Goal: Task Accomplishment & Management: Use online tool/utility

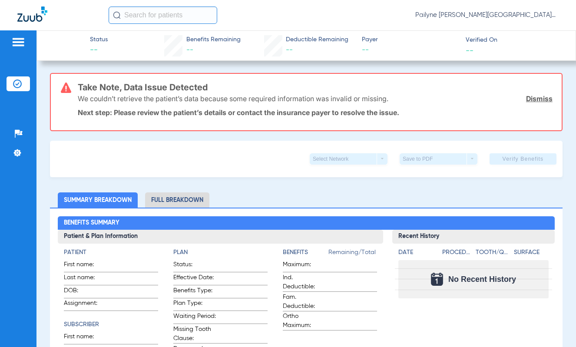
click at [17, 42] on img at bounding box center [18, 42] width 14 height 10
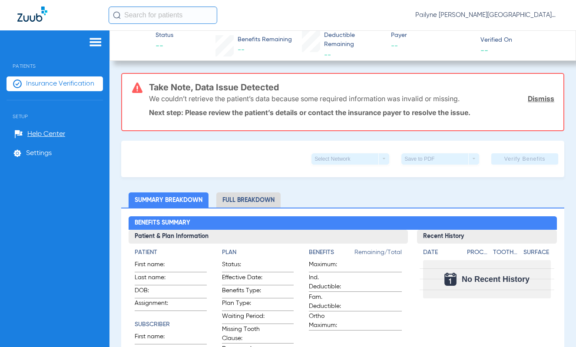
click at [36, 86] on span "Insurance Verification" at bounding box center [60, 83] width 68 height 9
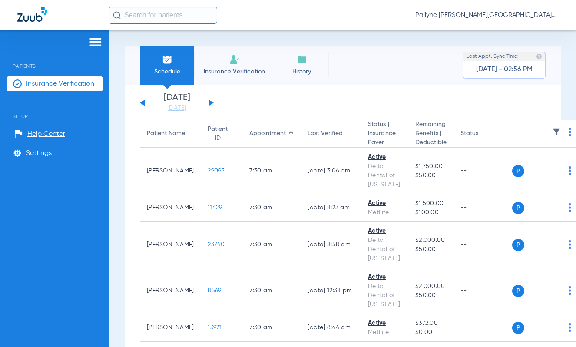
click at [210, 102] on button at bounding box center [210, 102] width 5 height 7
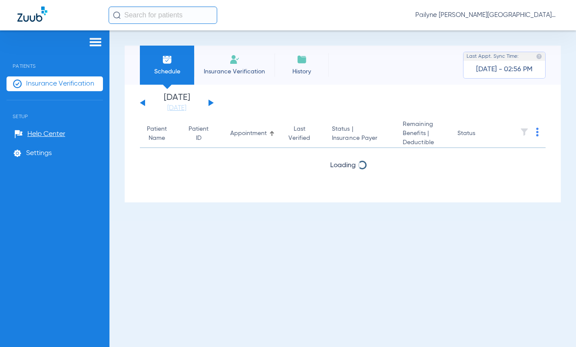
click at [210, 102] on button at bounding box center [210, 102] width 5 height 7
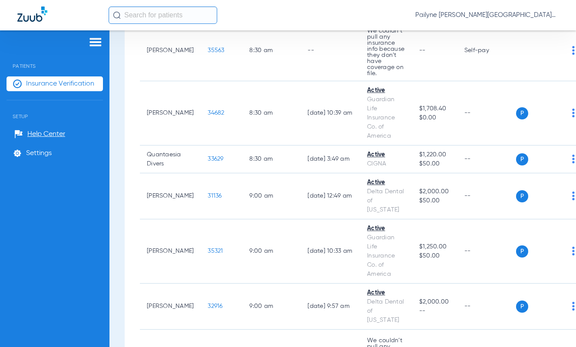
scroll to position [608, 0]
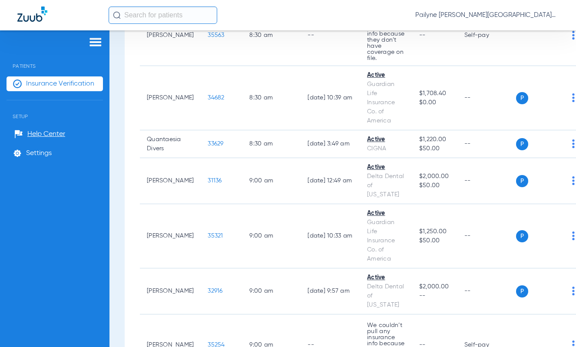
click at [555, 14] on span "Pailyne [PERSON_NAME][GEOGRAPHIC_DATA]" at bounding box center [486, 15] width 143 height 9
click at [519, 32] on span "Account Selection" at bounding box center [526, 31] width 49 height 6
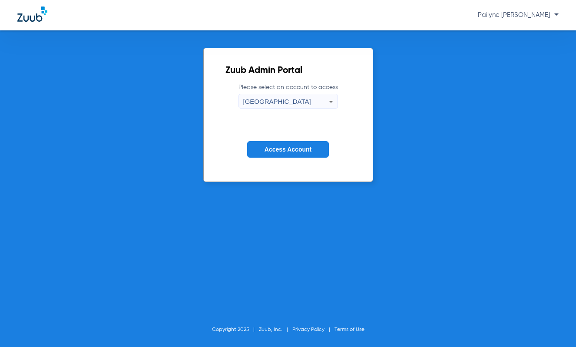
click at [306, 101] on div "[GEOGRAPHIC_DATA]" at bounding box center [286, 101] width 86 height 15
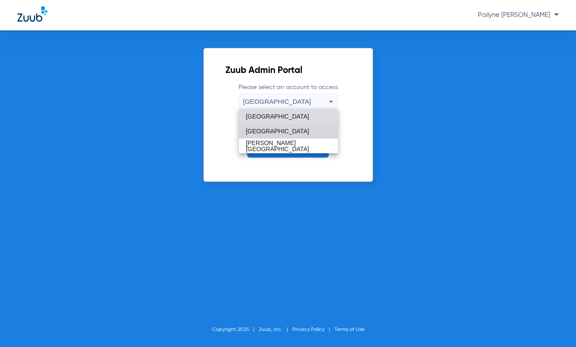
click at [289, 134] on mat-option "[GEOGRAPHIC_DATA]" at bounding box center [288, 131] width 99 height 15
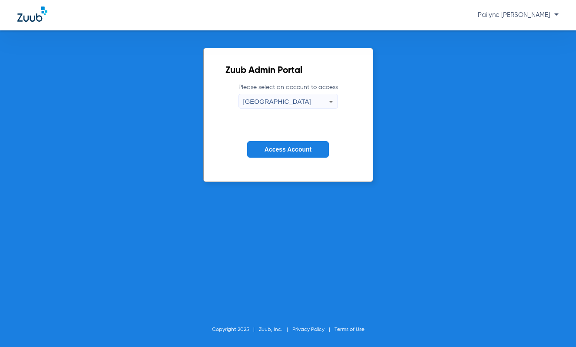
click at [290, 146] on span "Access Account" at bounding box center [287, 149] width 47 height 7
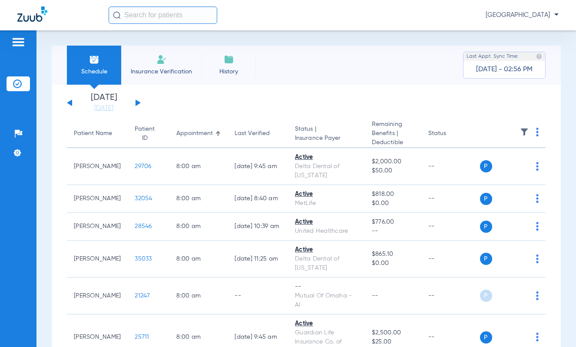
click at [140, 100] on app-single-date-navigator "[DATE] [DATE] [DATE] [DATE] [DATE] [DATE] [DATE] [DATE] [DATE] [DATE] [DATE] [D…" at bounding box center [306, 102] width 479 height 19
click at [137, 102] on button at bounding box center [137, 102] width 5 height 7
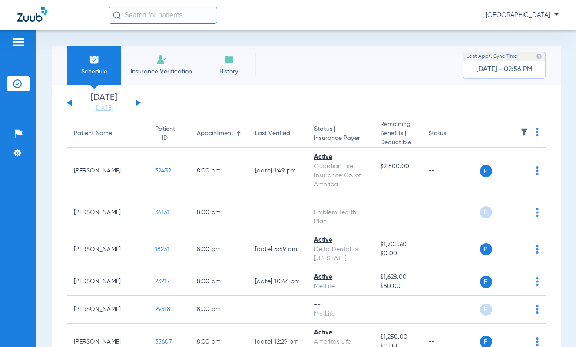
click at [137, 102] on button at bounding box center [137, 102] width 5 height 7
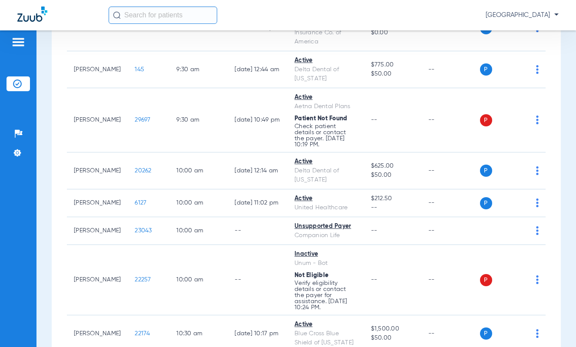
scroll to position [563, 0]
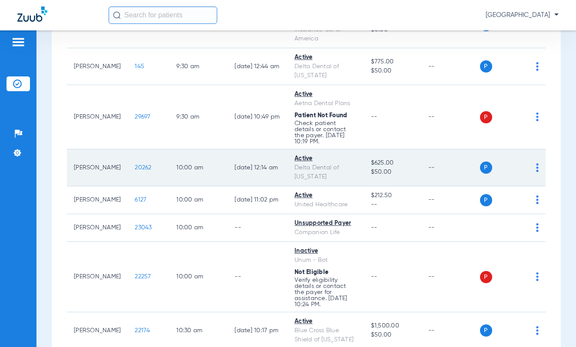
click at [135, 166] on span "20262" at bounding box center [143, 168] width 17 height 6
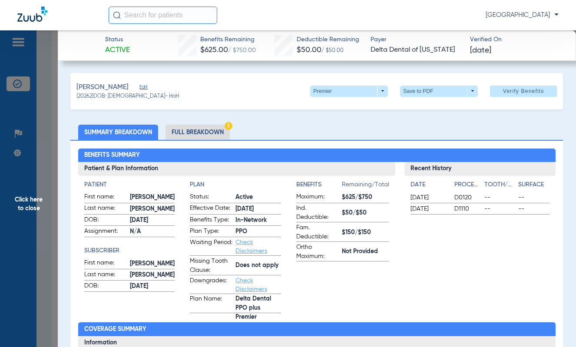
click at [30, 206] on span "Click here to close" at bounding box center [29, 203] width 58 height 347
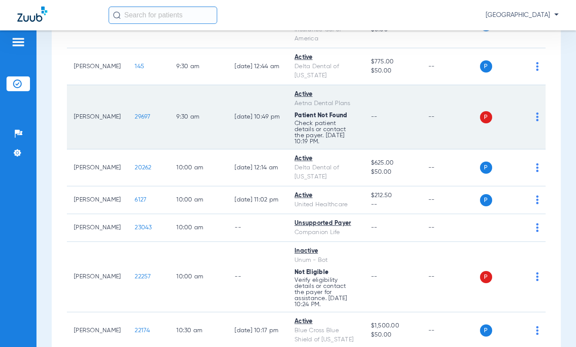
click at [137, 114] on span "29697" at bounding box center [143, 117] width 16 height 6
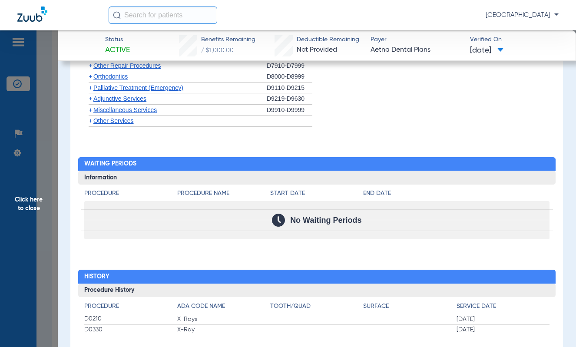
scroll to position [851, 0]
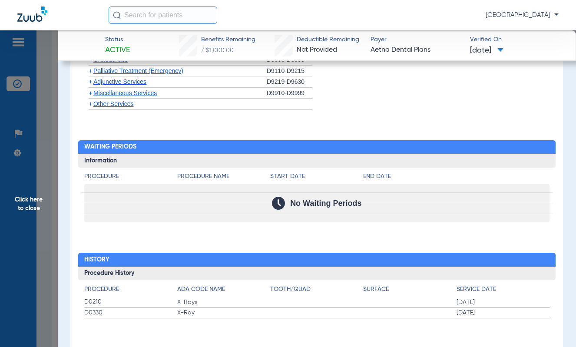
click at [26, 203] on span "Click here to close" at bounding box center [29, 203] width 58 height 347
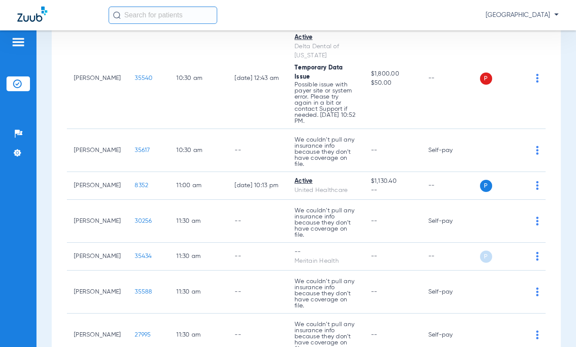
scroll to position [955, 0]
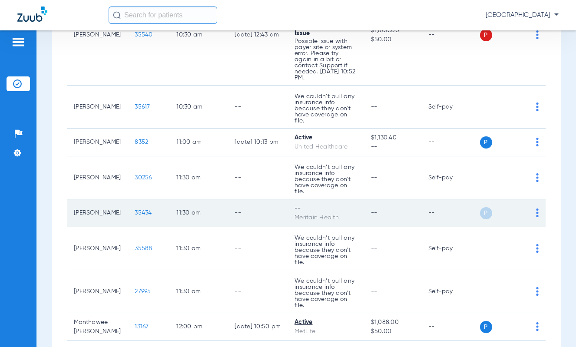
click at [528, 219] on div "P S" at bounding box center [509, 213] width 59 height 12
click at [536, 217] on img at bounding box center [537, 212] width 3 height 9
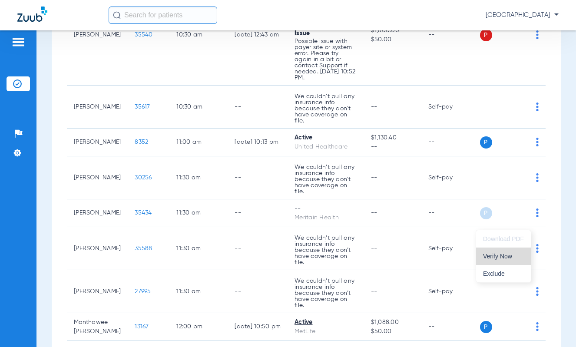
click at [509, 258] on span "Verify Now" at bounding box center [503, 256] width 41 height 6
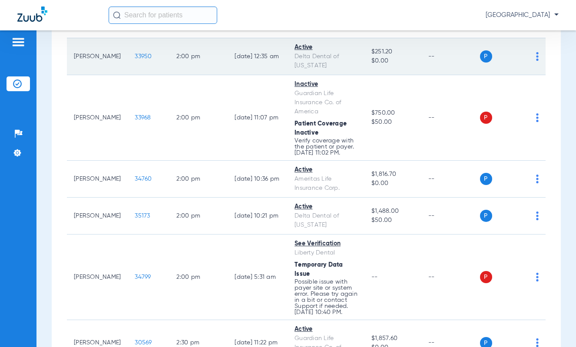
scroll to position [1346, 0]
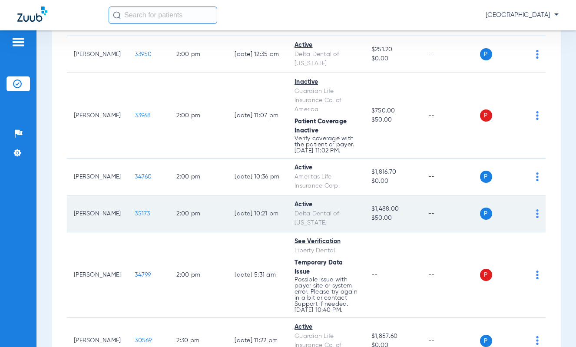
click at [128, 232] on td "35173" at bounding box center [149, 213] width 42 height 37
click at [135, 217] on span "35173" at bounding box center [142, 214] width 15 height 6
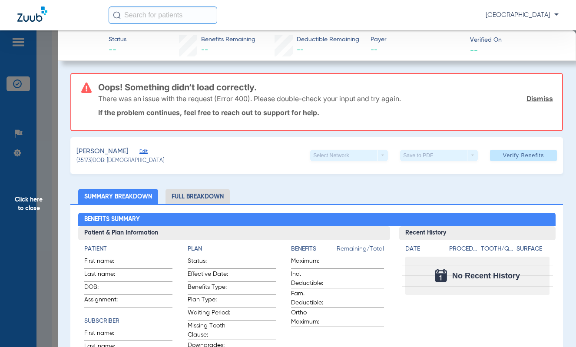
click at [526, 96] on link "Dismiss" at bounding box center [539, 98] width 26 height 9
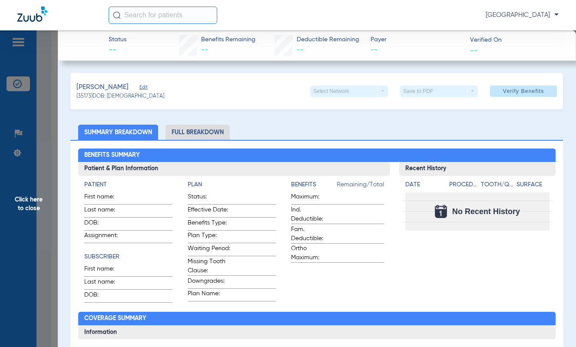
click at [33, 207] on span "Click here to close" at bounding box center [29, 203] width 58 height 347
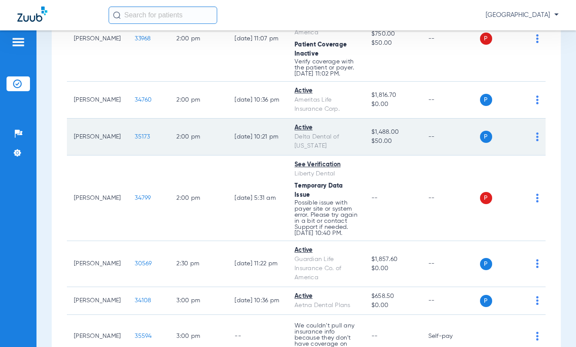
scroll to position [1433, 0]
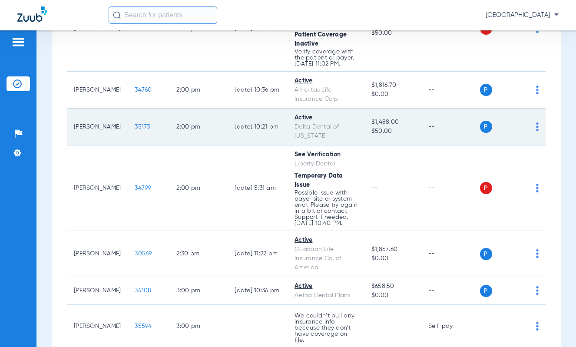
click at [135, 130] on span "35173" at bounding box center [142, 127] width 15 height 6
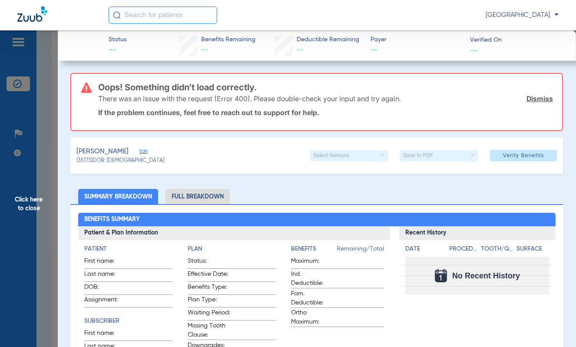
click at [34, 204] on span "Click here to close" at bounding box center [29, 203] width 58 height 347
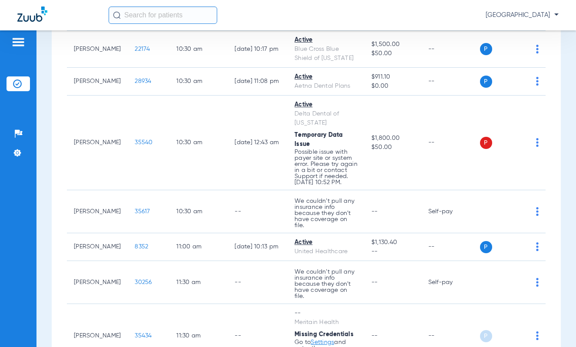
scroll to position [0, 0]
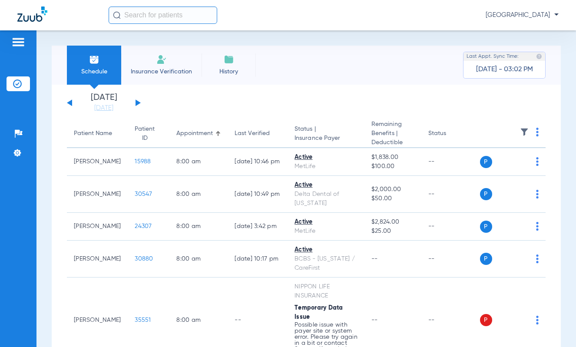
click at [135, 102] on div "[DATE] [DATE] [DATE] [DATE] [DATE] [DATE] [DATE] [DATE] [DATE] [DATE] [DATE] [D…" at bounding box center [104, 102] width 74 height 19
click at [137, 102] on button at bounding box center [137, 102] width 5 height 7
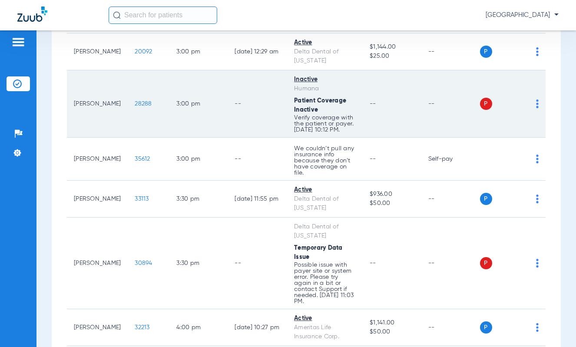
scroll to position [1005, 0]
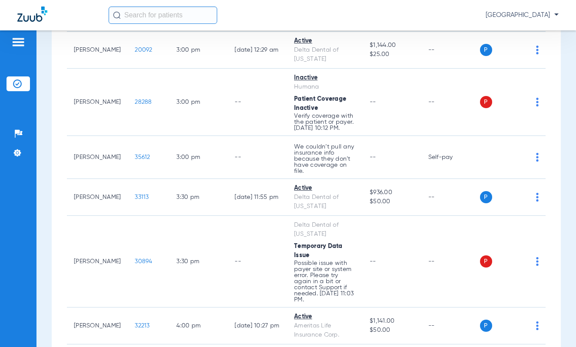
click at [555, 17] on span "[GEOGRAPHIC_DATA]" at bounding box center [522, 15] width 73 height 9
click at [531, 35] on button "Account Selection" at bounding box center [526, 30] width 63 height 17
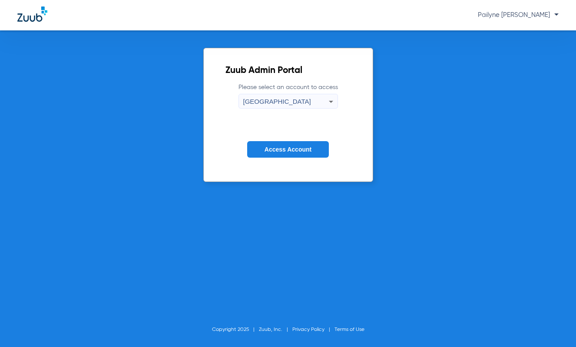
click at [287, 99] on div "[GEOGRAPHIC_DATA]" at bounding box center [286, 101] width 86 height 15
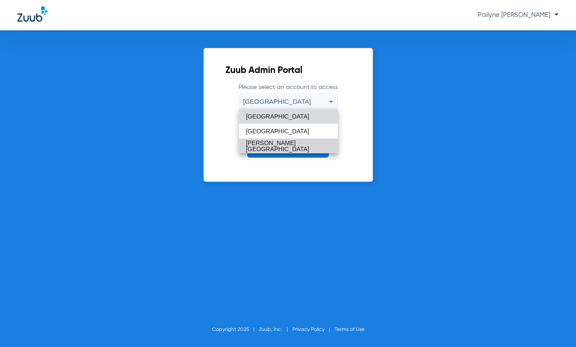
click at [278, 143] on span "[PERSON_NAME][GEOGRAPHIC_DATA]" at bounding box center [288, 146] width 85 height 12
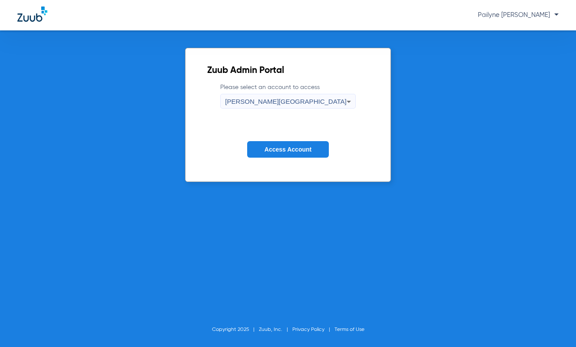
click at [281, 149] on span "Access Account" at bounding box center [287, 149] width 47 height 7
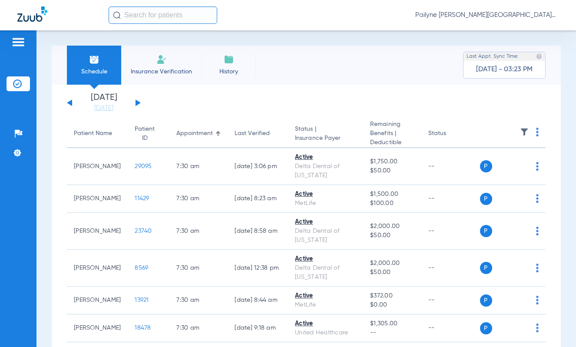
click at [140, 103] on button at bounding box center [137, 102] width 5 height 7
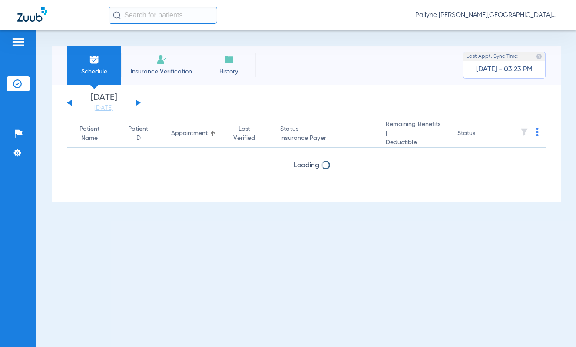
click at [140, 103] on button at bounding box center [137, 102] width 5 height 7
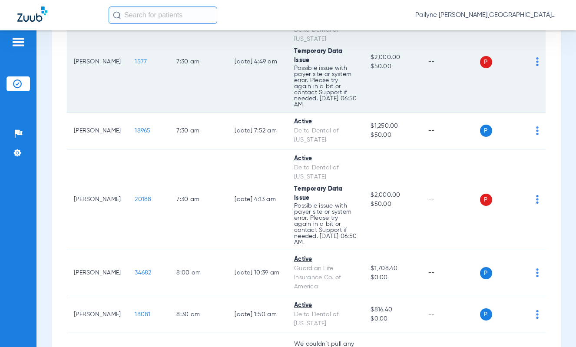
scroll to position [174, 0]
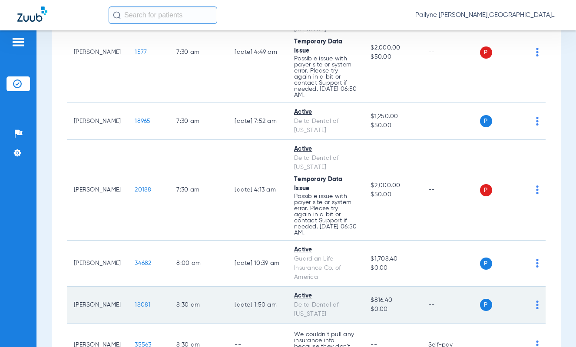
click at [135, 303] on span "18081" at bounding box center [143, 305] width 16 height 6
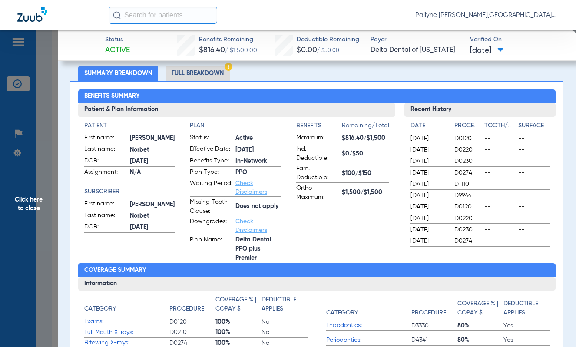
scroll to position [0, 0]
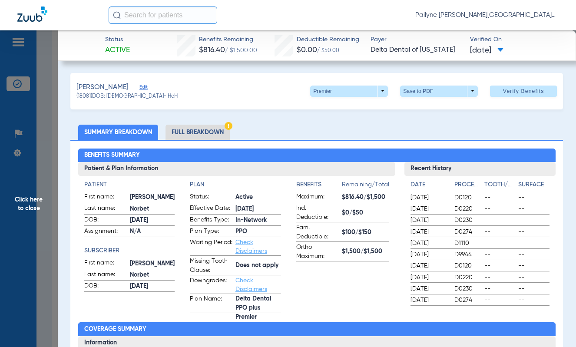
click at [26, 202] on span "Click here to close" at bounding box center [29, 203] width 58 height 347
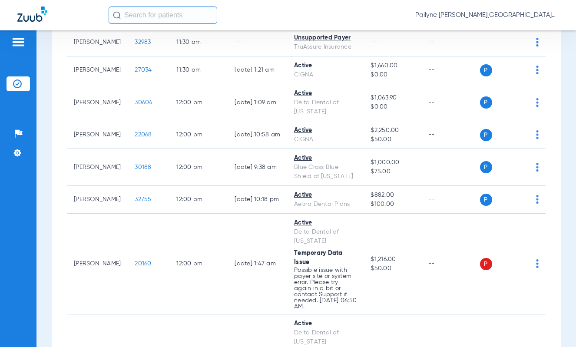
scroll to position [1129, 0]
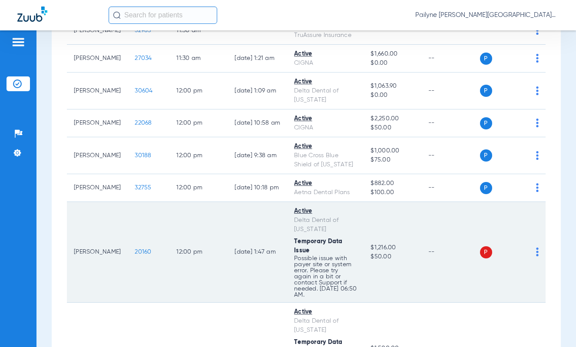
click at [93, 257] on td "[PERSON_NAME]" at bounding box center [97, 252] width 61 height 101
click at [135, 255] on span "20160" at bounding box center [143, 252] width 17 height 6
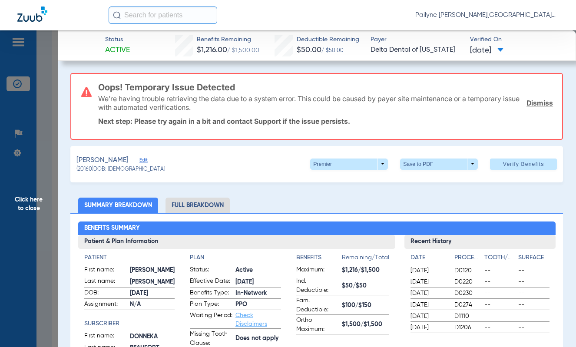
click at [527, 99] on link "Dismiss" at bounding box center [539, 103] width 26 height 9
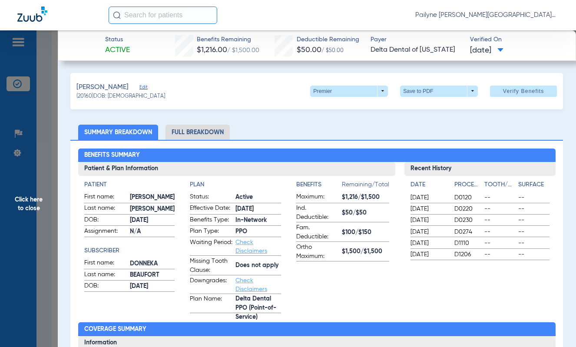
click at [20, 201] on span "Click here to close" at bounding box center [29, 203] width 58 height 347
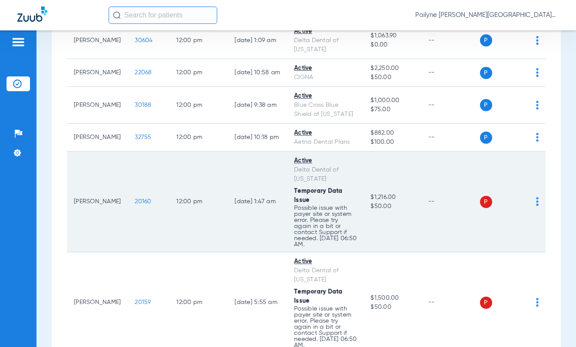
scroll to position [1216, 0]
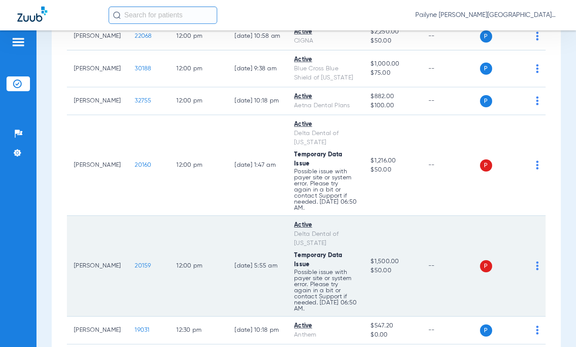
click at [83, 257] on td "[PERSON_NAME]" at bounding box center [97, 266] width 61 height 101
click at [135, 263] on span "20159" at bounding box center [143, 266] width 16 height 6
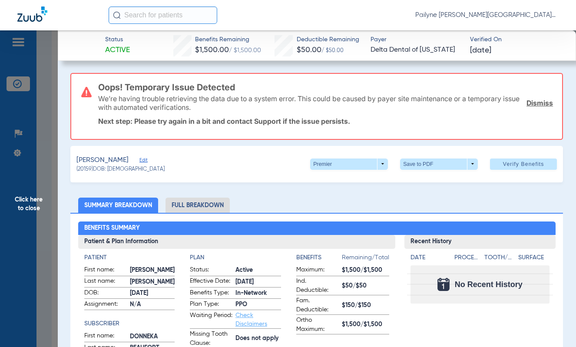
click at [535, 105] on link "Dismiss" at bounding box center [539, 103] width 26 height 9
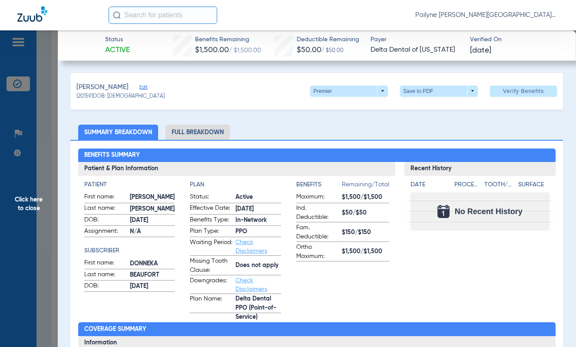
click at [26, 201] on span "Click here to close" at bounding box center [29, 203] width 58 height 347
